Goal: Task Accomplishment & Management: Manage account settings

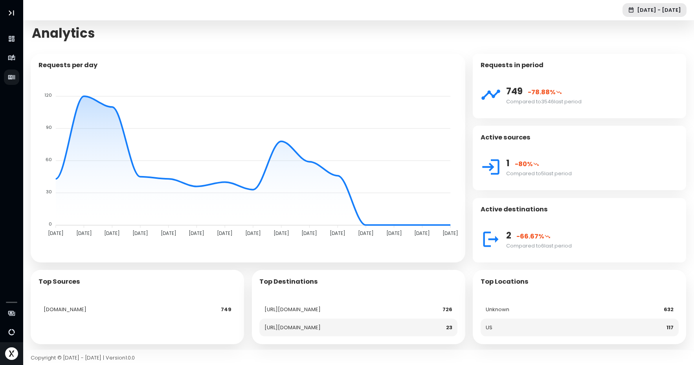
scroll to position [9, 0]
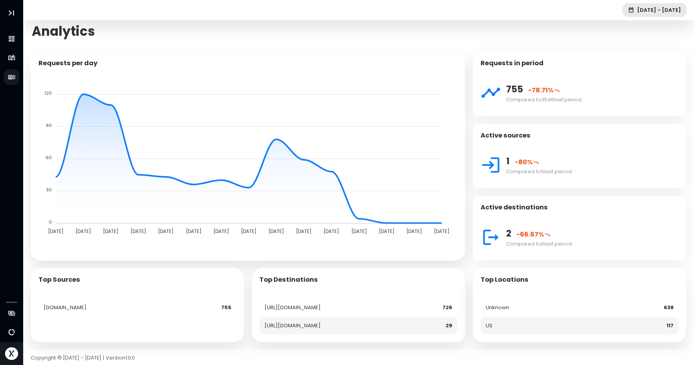
scroll to position [9, 0]
